Goal: Transaction & Acquisition: Purchase product/service

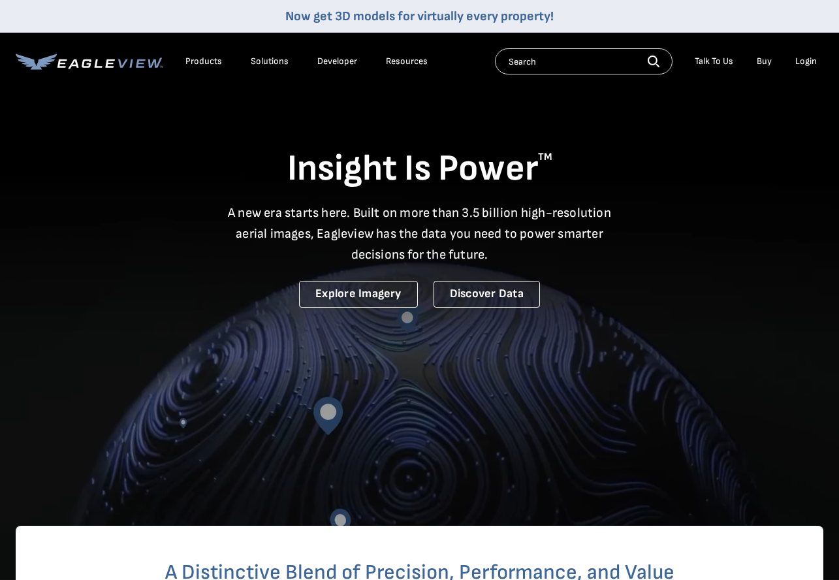
click at [803, 66] on div "Login" at bounding box center [806, 61] width 22 height 12
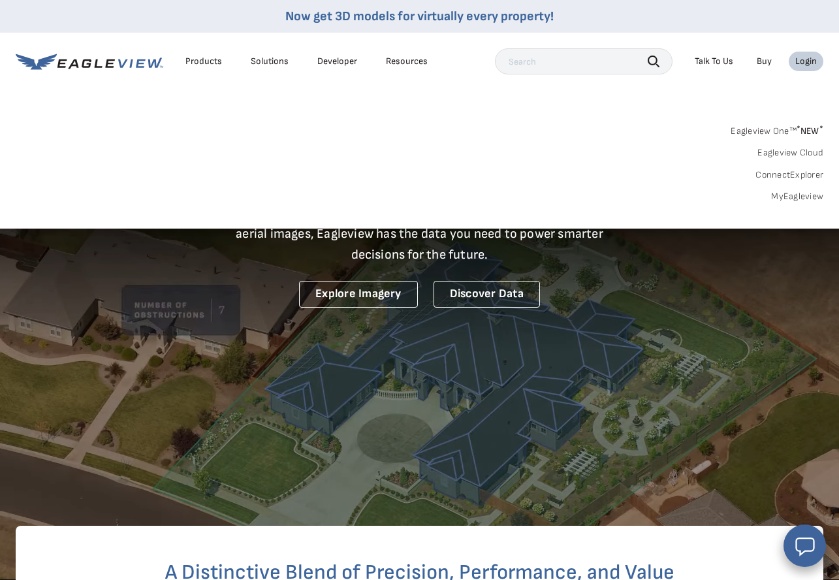
click at [808, 195] on link "MyEagleview" at bounding box center [797, 197] width 52 height 12
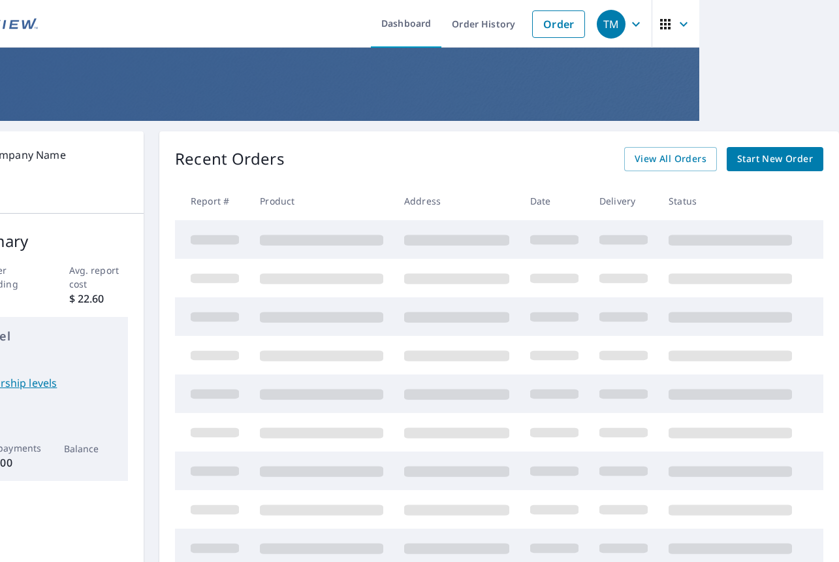
scroll to position [0, 44]
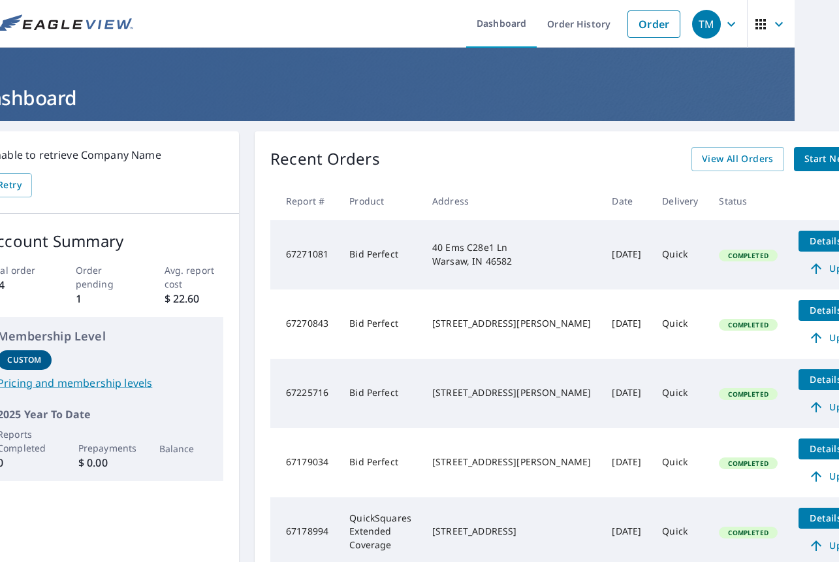
click at [804, 162] on span "Start New Order" at bounding box center [842, 159] width 76 height 16
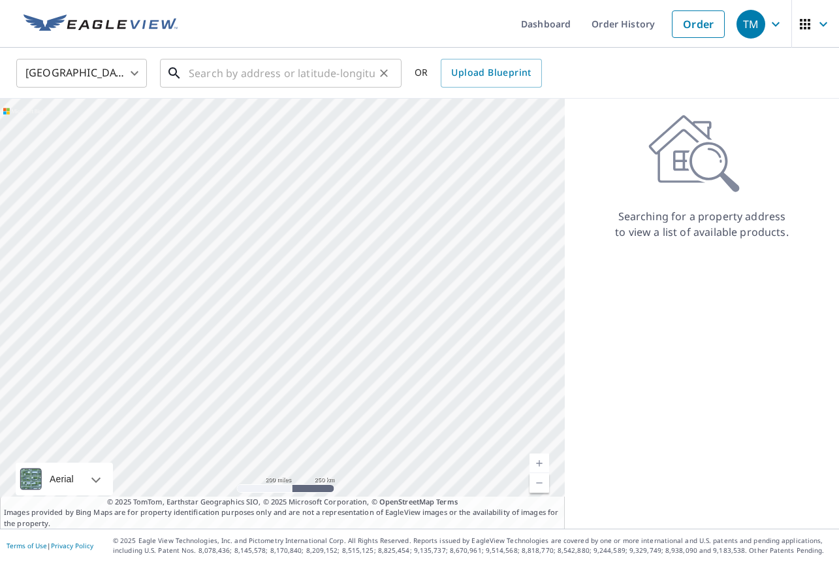
click at [213, 71] on input "text" at bounding box center [282, 73] width 186 height 37
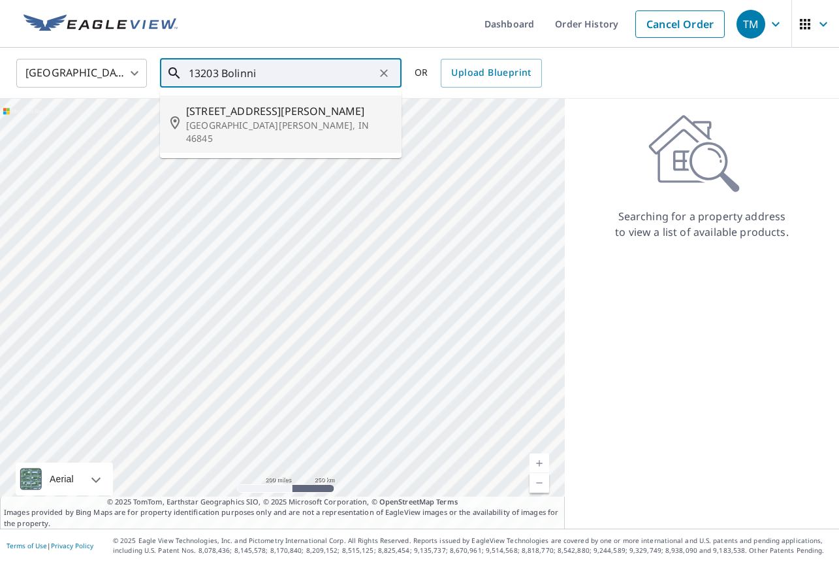
click at [240, 120] on p "Fort Wayne, IN 46845" at bounding box center [288, 132] width 205 height 26
type input "13203 Bolinni Ln Fort Wayne, IN 46845"
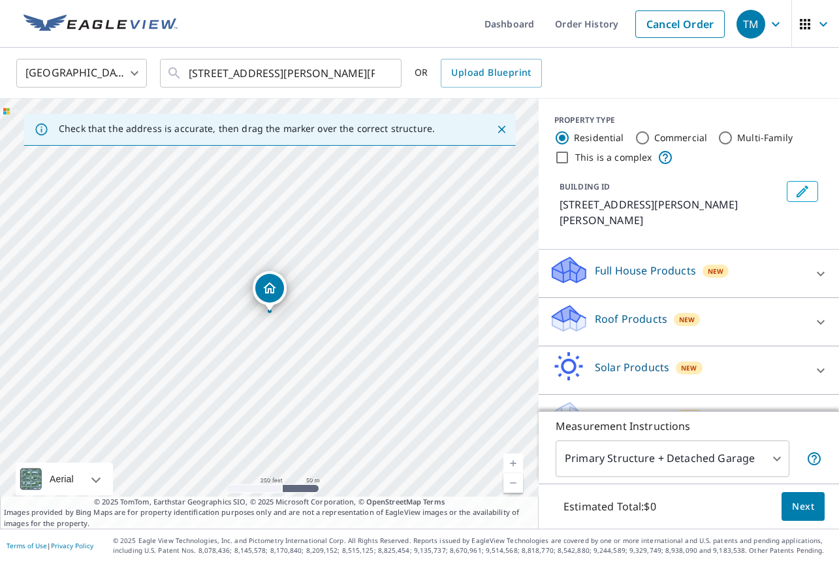
click at [563, 306] on icon at bounding box center [566, 314] width 29 height 16
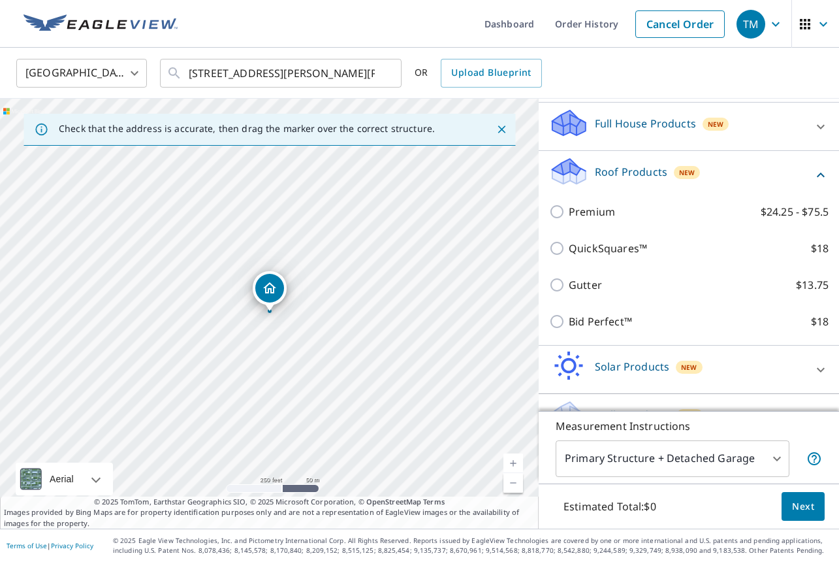
scroll to position [150, 0]
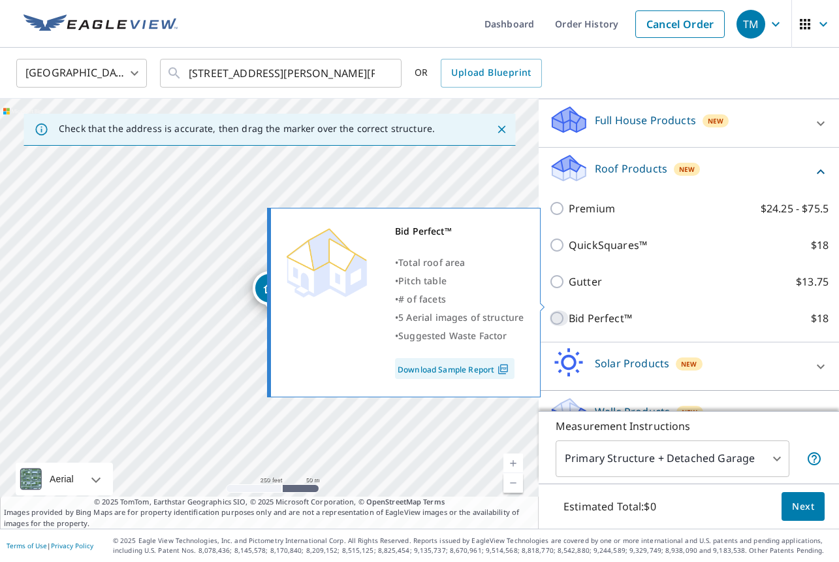
click at [559, 310] on input "Bid Perfect™ $18" at bounding box center [559, 318] width 20 height 16
checkbox input "true"
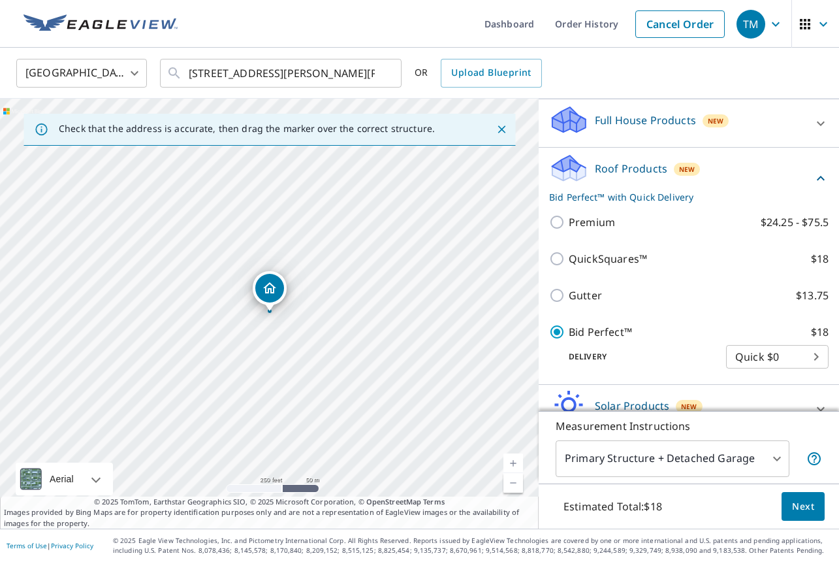
click at [807, 501] on span "Next" at bounding box center [803, 506] width 22 height 16
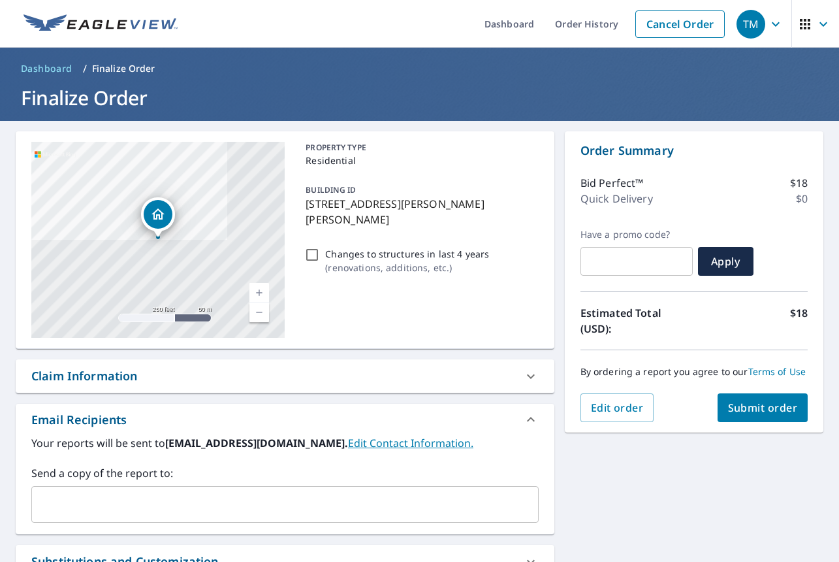
scroll to position [3, 0]
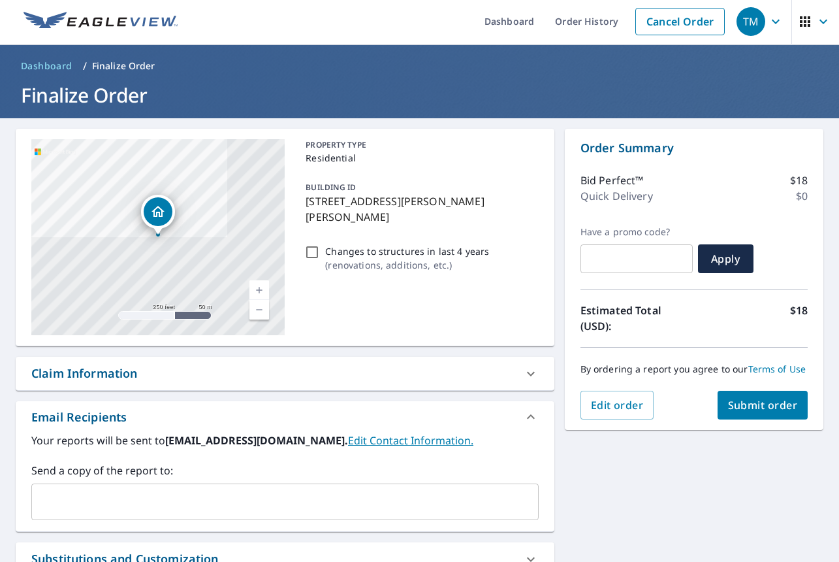
click at [750, 402] on span "Submit order" at bounding box center [763, 405] width 70 height 14
